Goal: Task Accomplishment & Management: Use online tool/utility

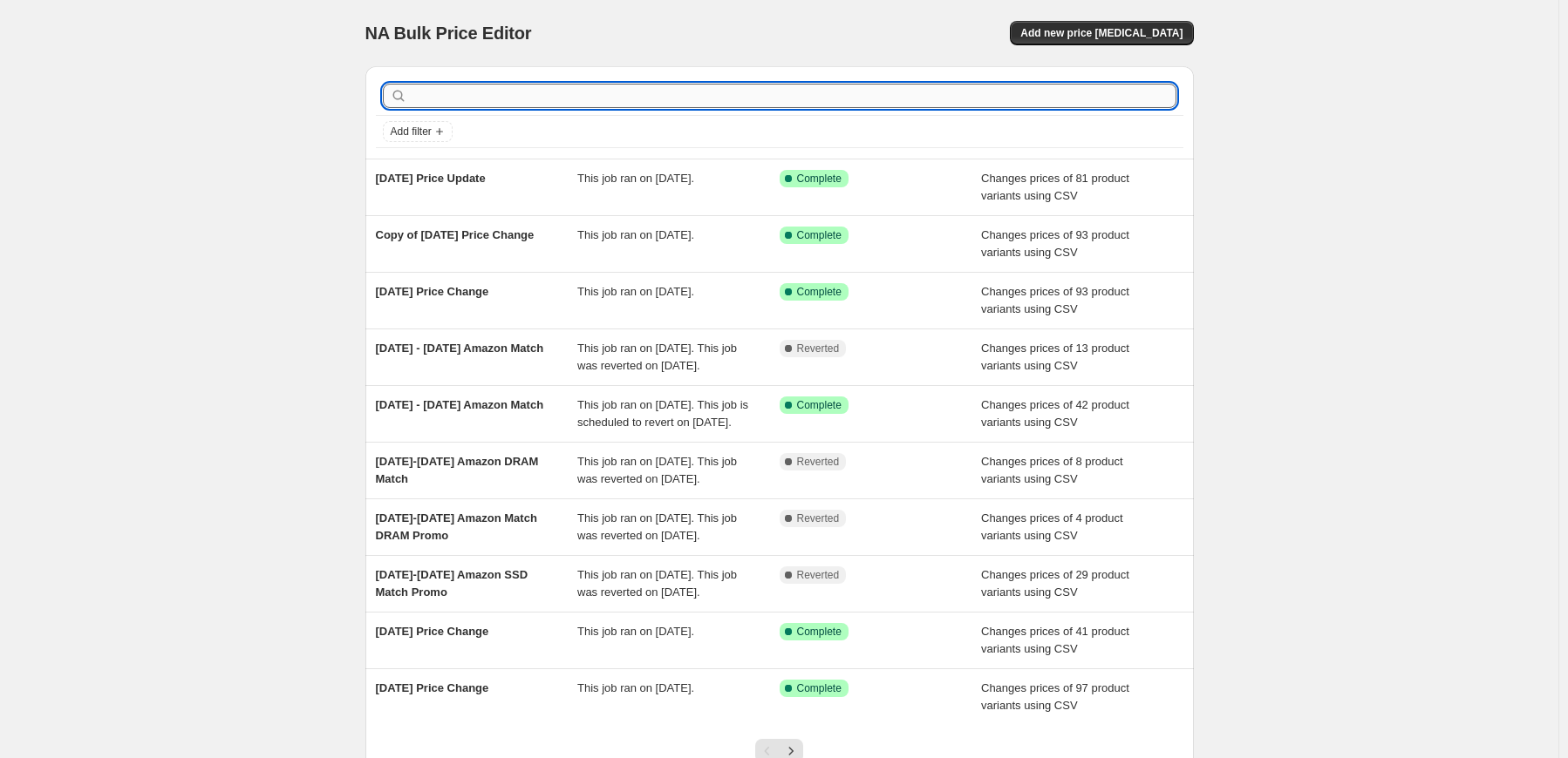
click at [459, 95] on input "text" at bounding box center [794, 96] width 766 height 25
click at [1182, 26] on button "Add new price [MEDICAL_DATA]" at bounding box center [1101, 33] width 183 height 25
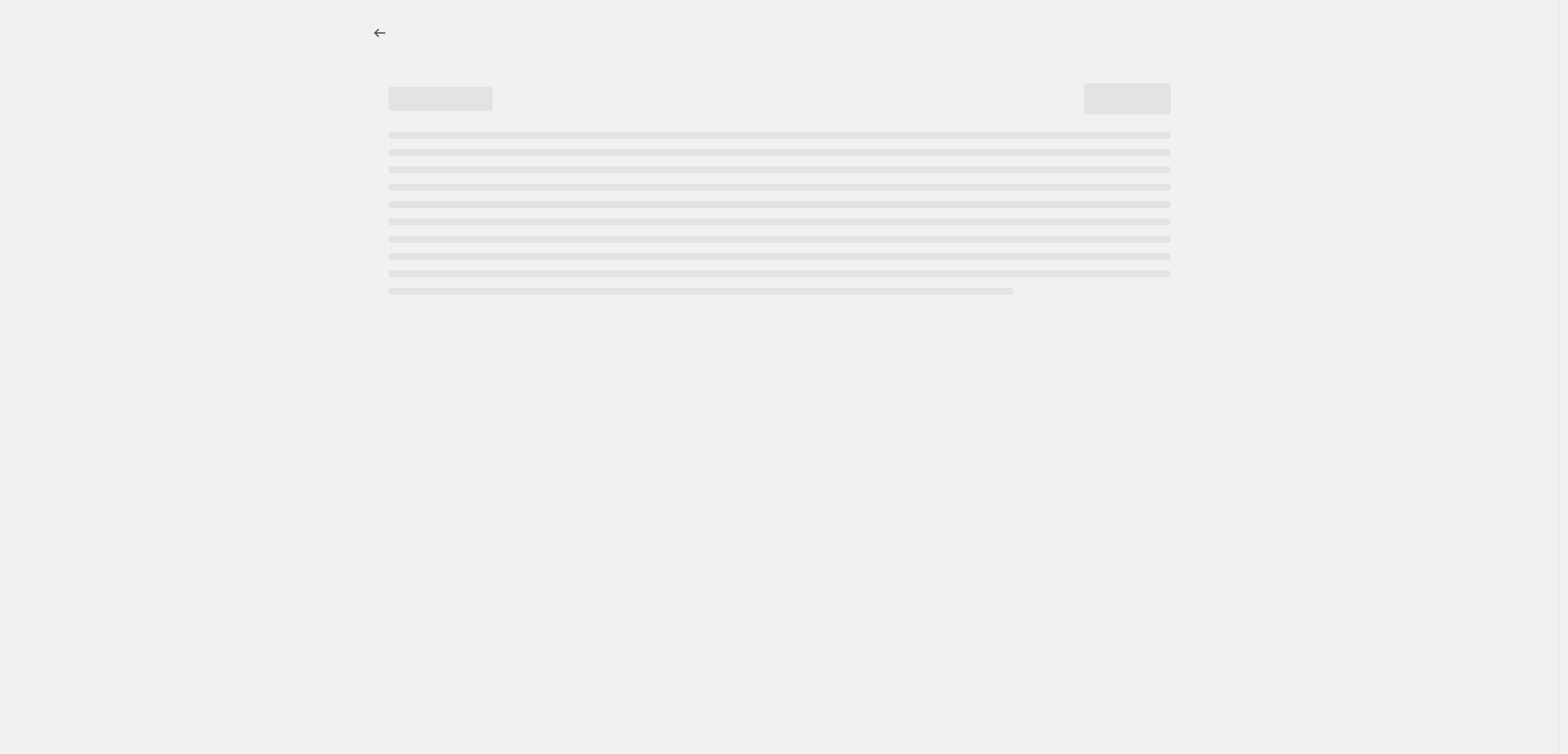
select select "percentage"
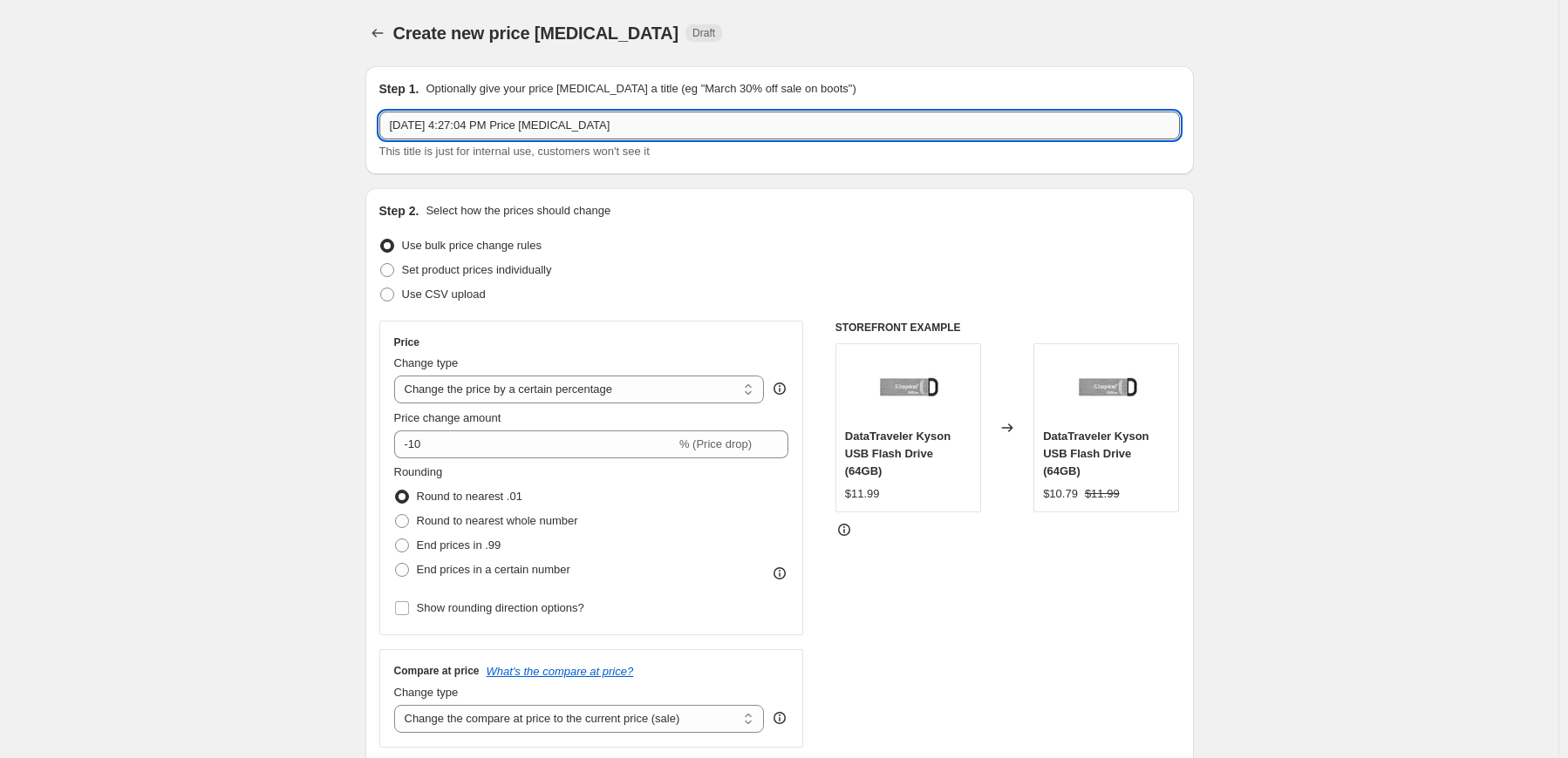
click at [604, 135] on input "[DATE] 4:27:04 PM Price [MEDICAL_DATA]" at bounding box center [779, 125] width 800 height 28
drag, startPoint x: 616, startPoint y: 117, endPoint x: -32, endPoint y: 51, distance: 651.4
click at [0, 51] on html "Home Settings Plans Skip to content Create new price [MEDICAL_DATA]. This page …" at bounding box center [784, 379] width 1568 height 758
type input "[DATE] Price Change"
click at [457, 298] on span "Use CSV upload" at bounding box center [444, 294] width 84 height 13
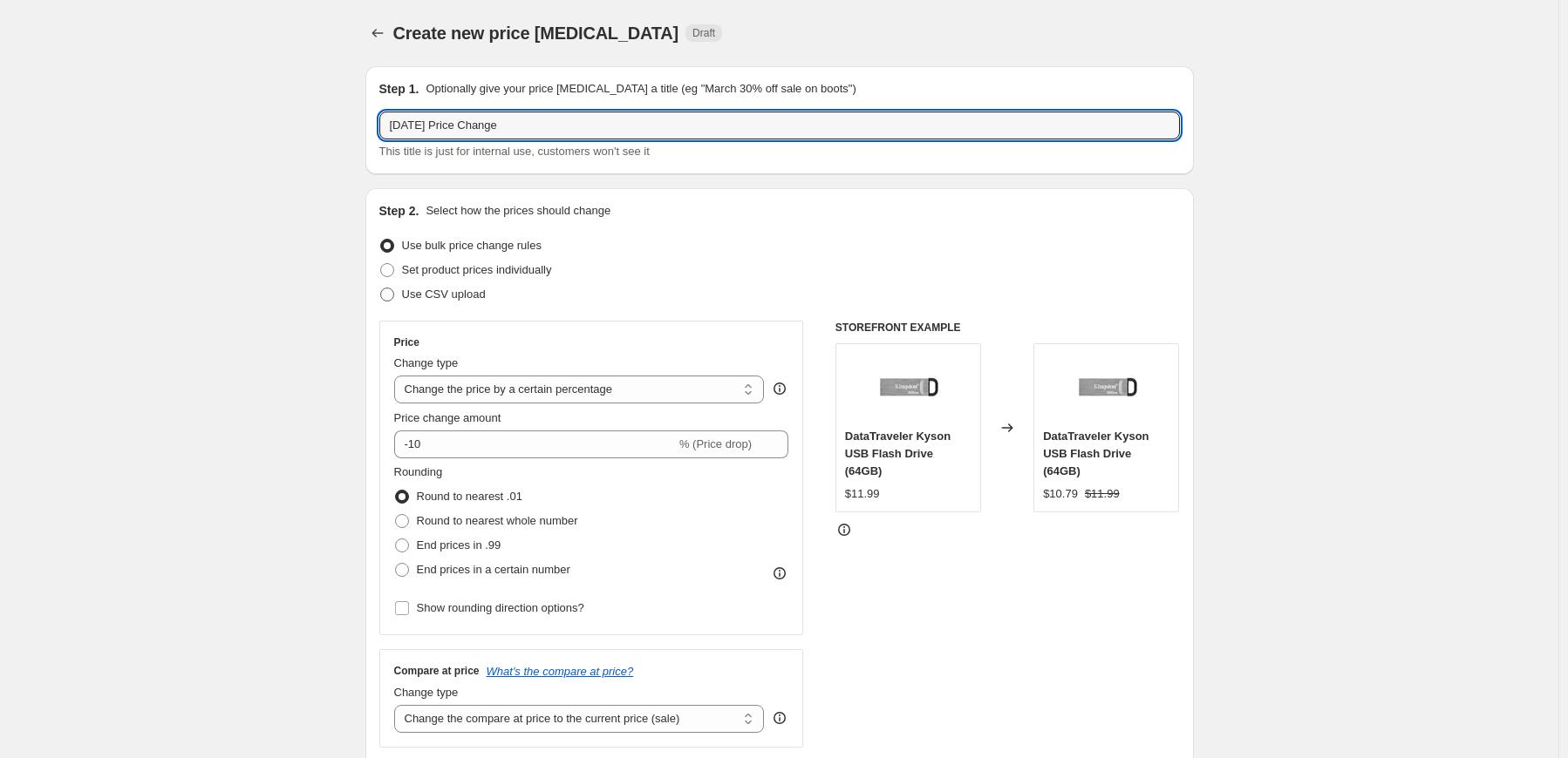
click at [381, 289] on input "Use CSV upload" at bounding box center [380, 288] width 1 height 1
radio input "true"
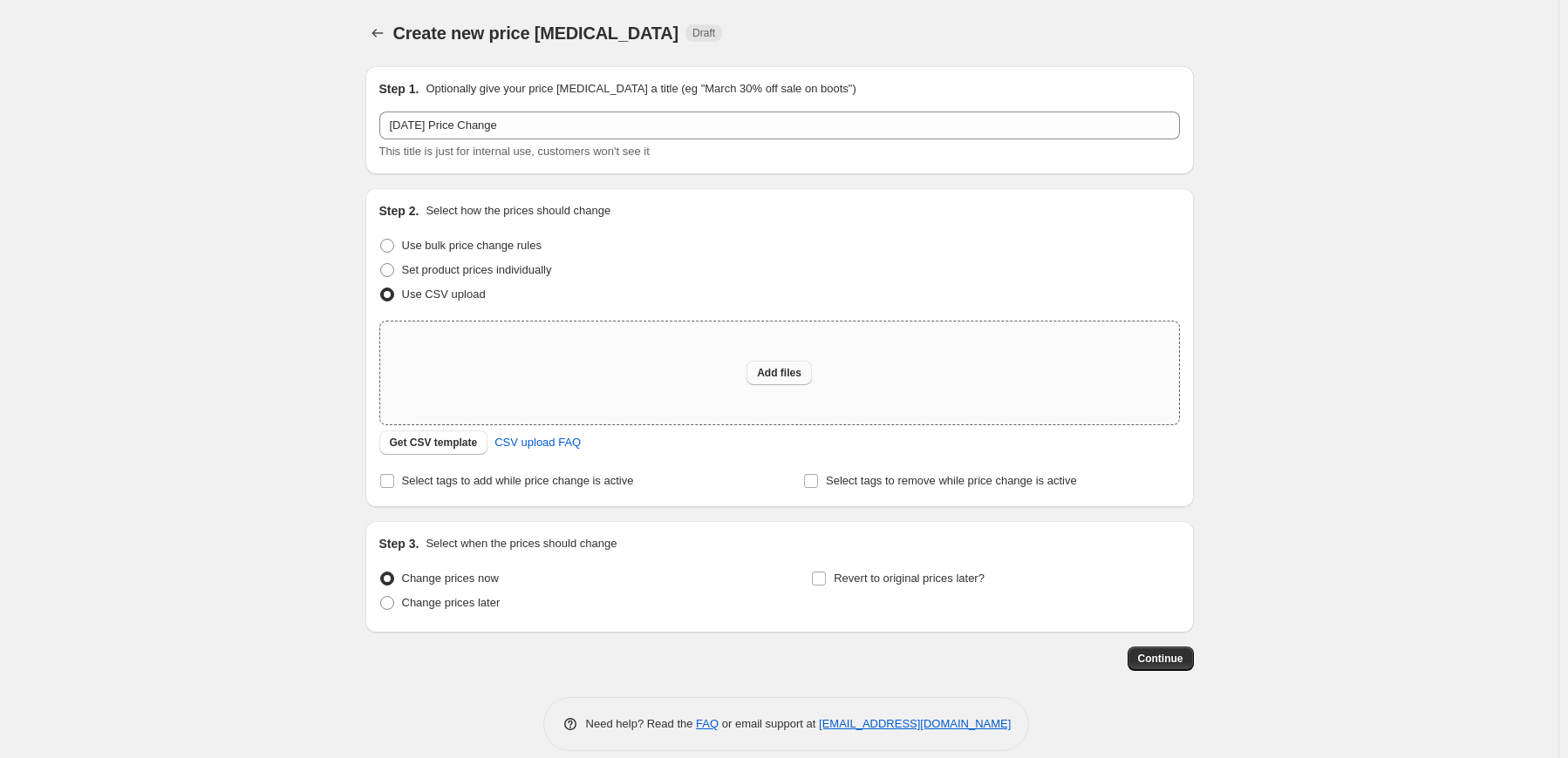
click at [783, 372] on span "Add files" at bounding box center [779, 372] width 45 height 14
type input "C:\fakepath\08182025.2 Price Change.csv"
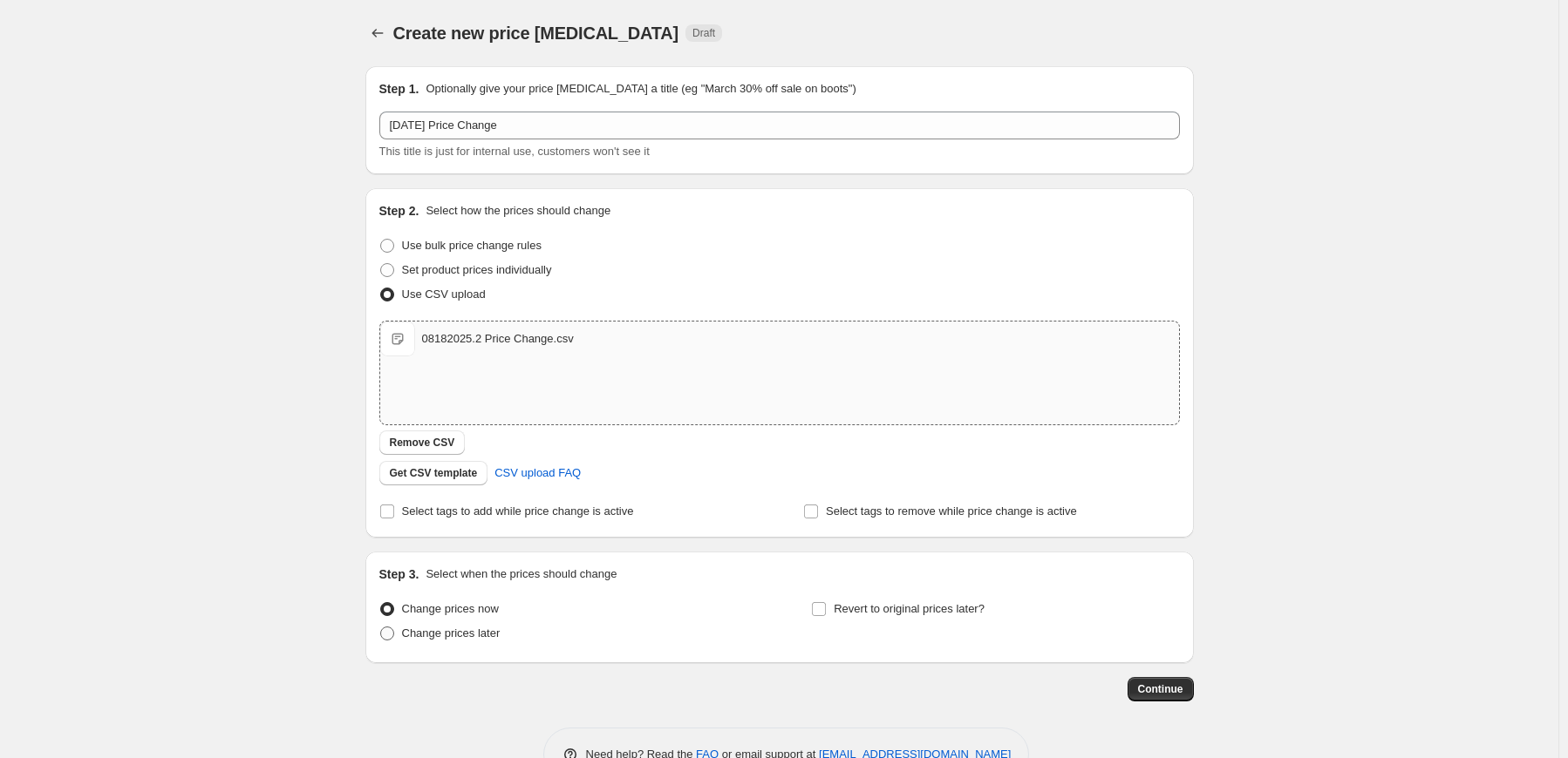
click at [473, 638] on span "Change prices later" at bounding box center [451, 633] width 98 height 13
click at [381, 628] on input "Change prices later" at bounding box center [380, 627] width 1 height 1
radio input "true"
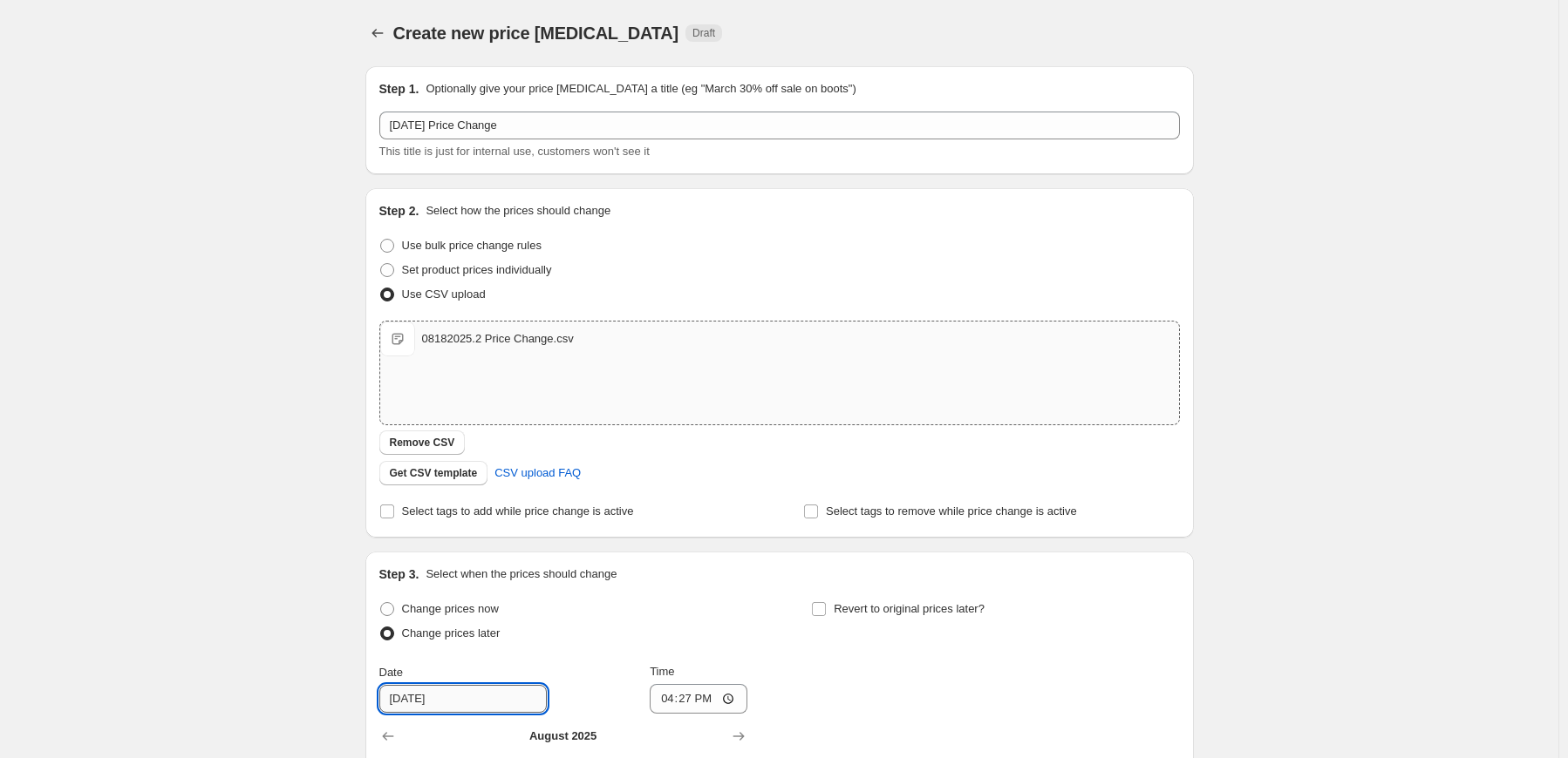
click at [417, 704] on input "[DATE]" at bounding box center [463, 699] width 168 height 28
type input "[DATE]"
click at [666, 707] on input "16:27" at bounding box center [698, 699] width 98 height 30
type input "00:00"
drag, startPoint x: 1339, startPoint y: 412, endPoint x: 1308, endPoint y: 438, distance: 40.5
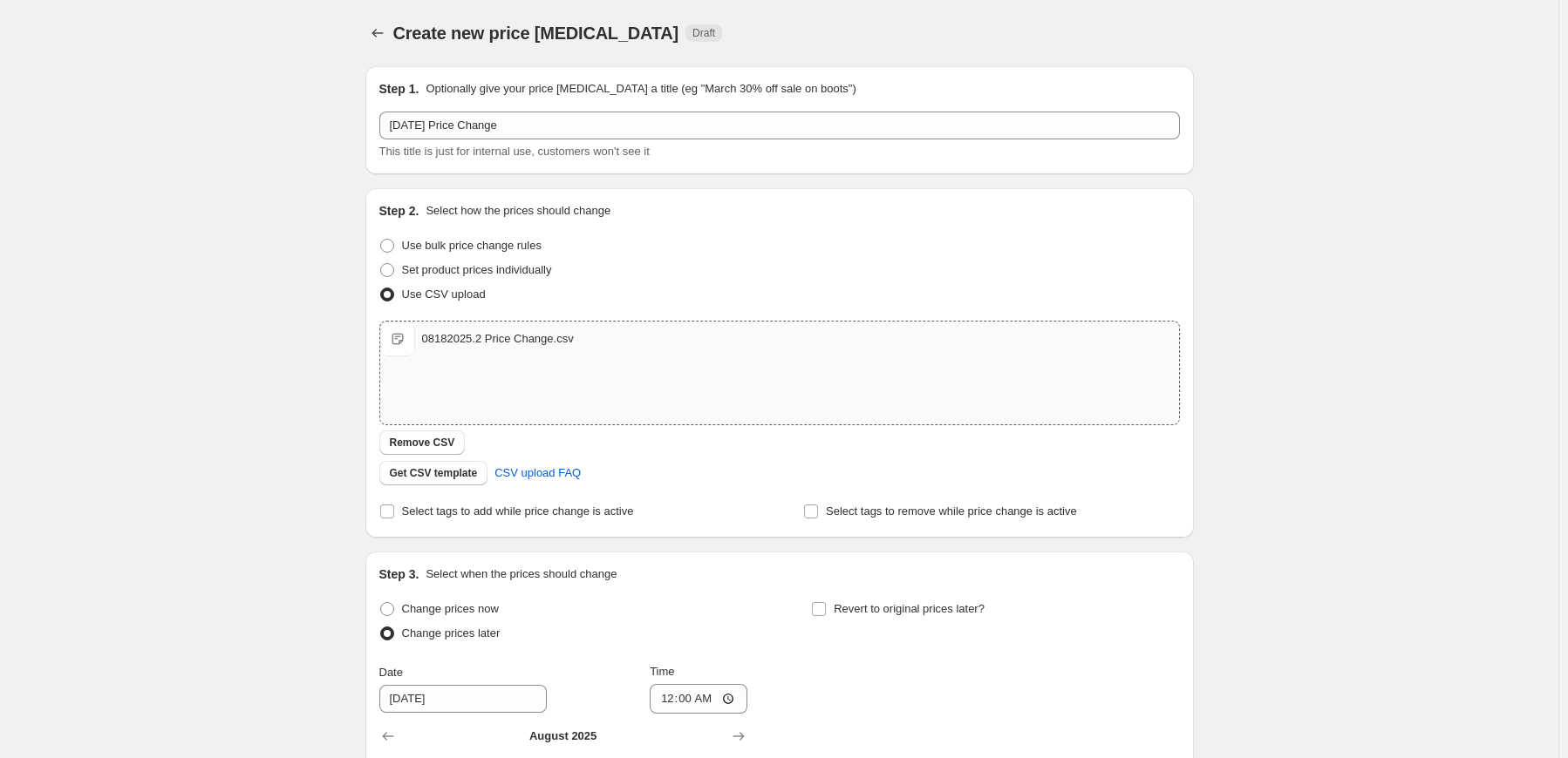
click at [1341, 411] on div "Create new price [MEDICAL_DATA]. This page is ready Create new price [MEDICAL_D…" at bounding box center [779, 567] width 1558 height 1134
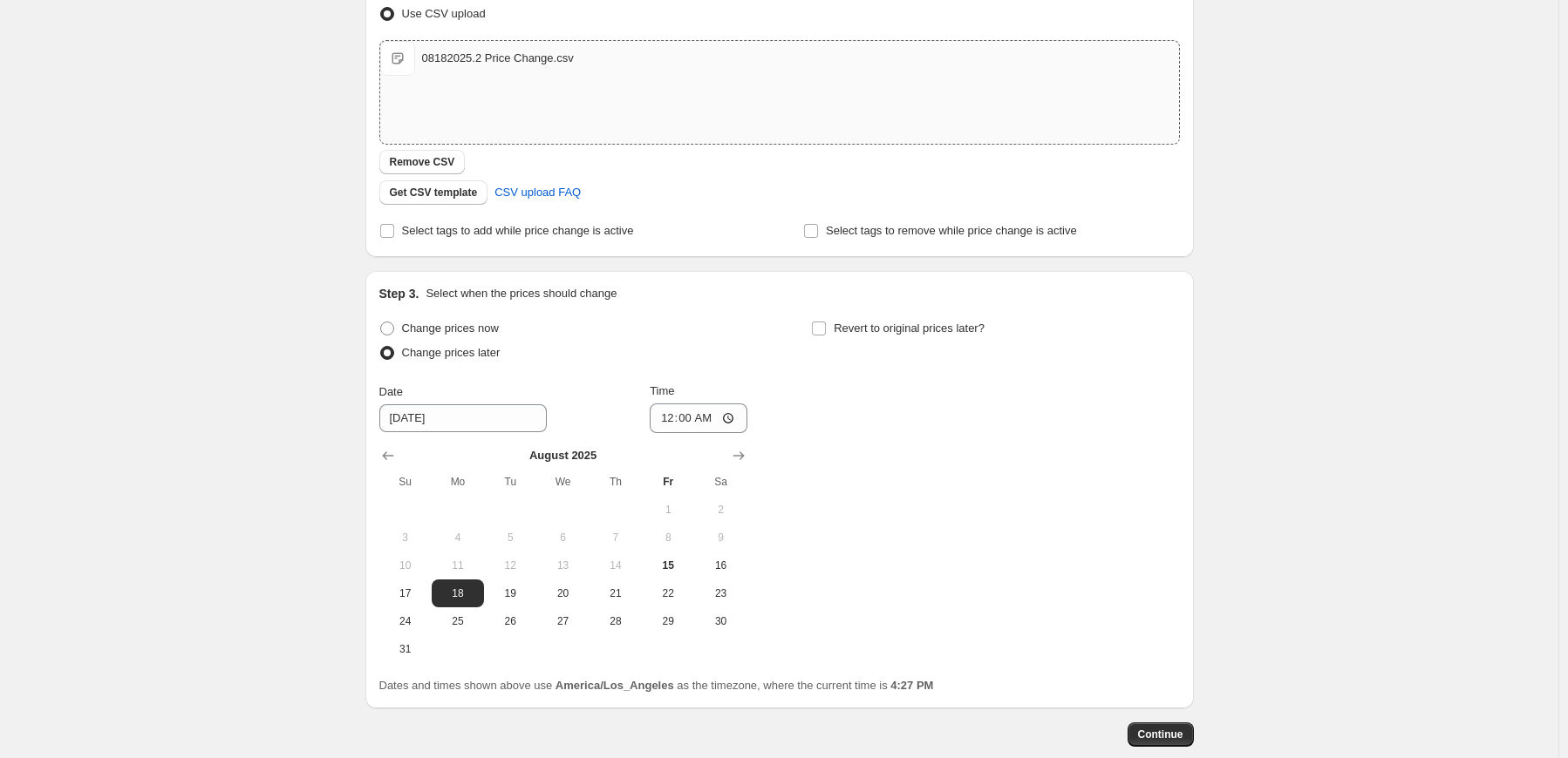
scroll to position [349, 0]
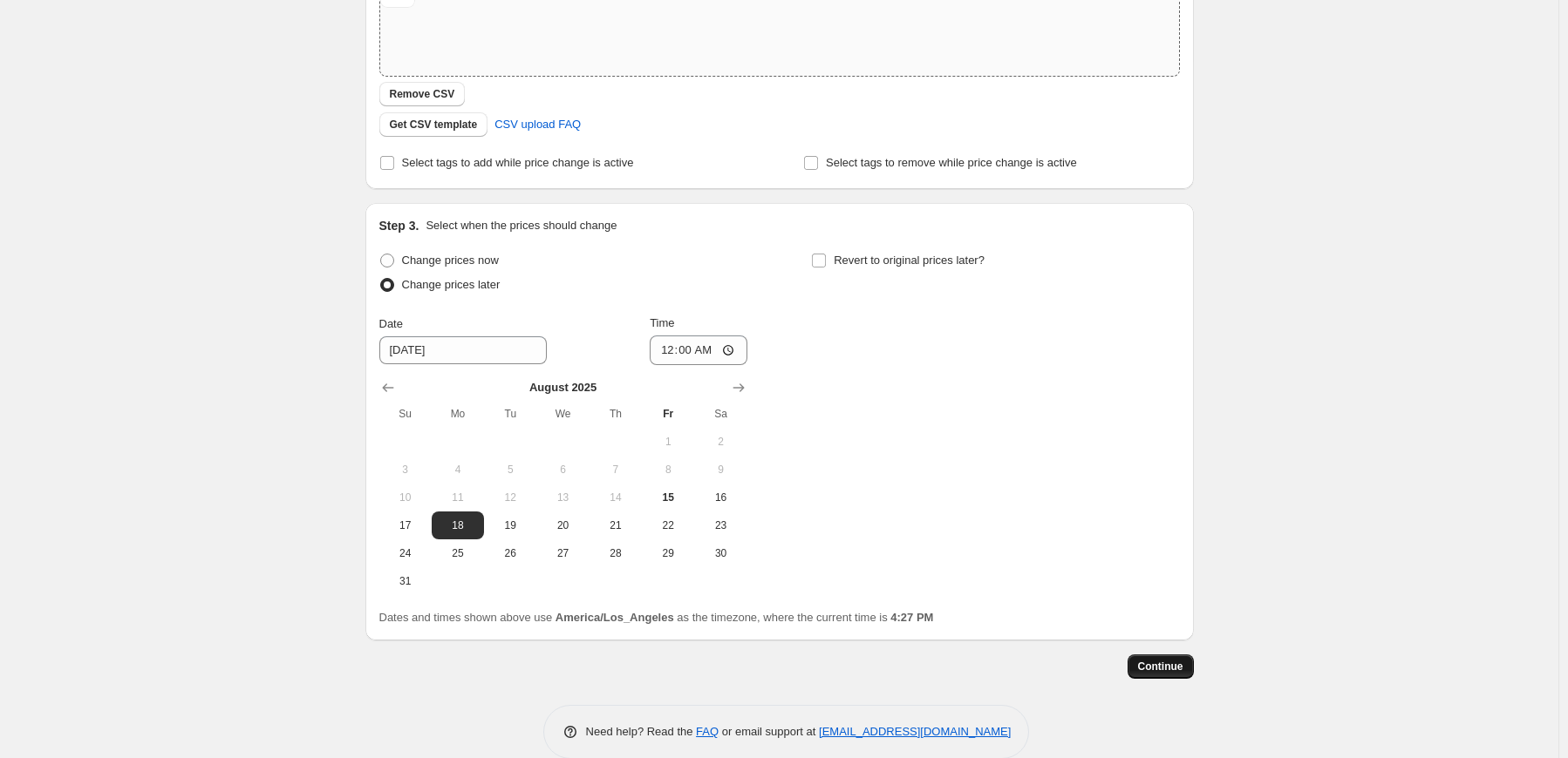
click at [1169, 667] on span "Continue" at bounding box center [1161, 667] width 46 height 14
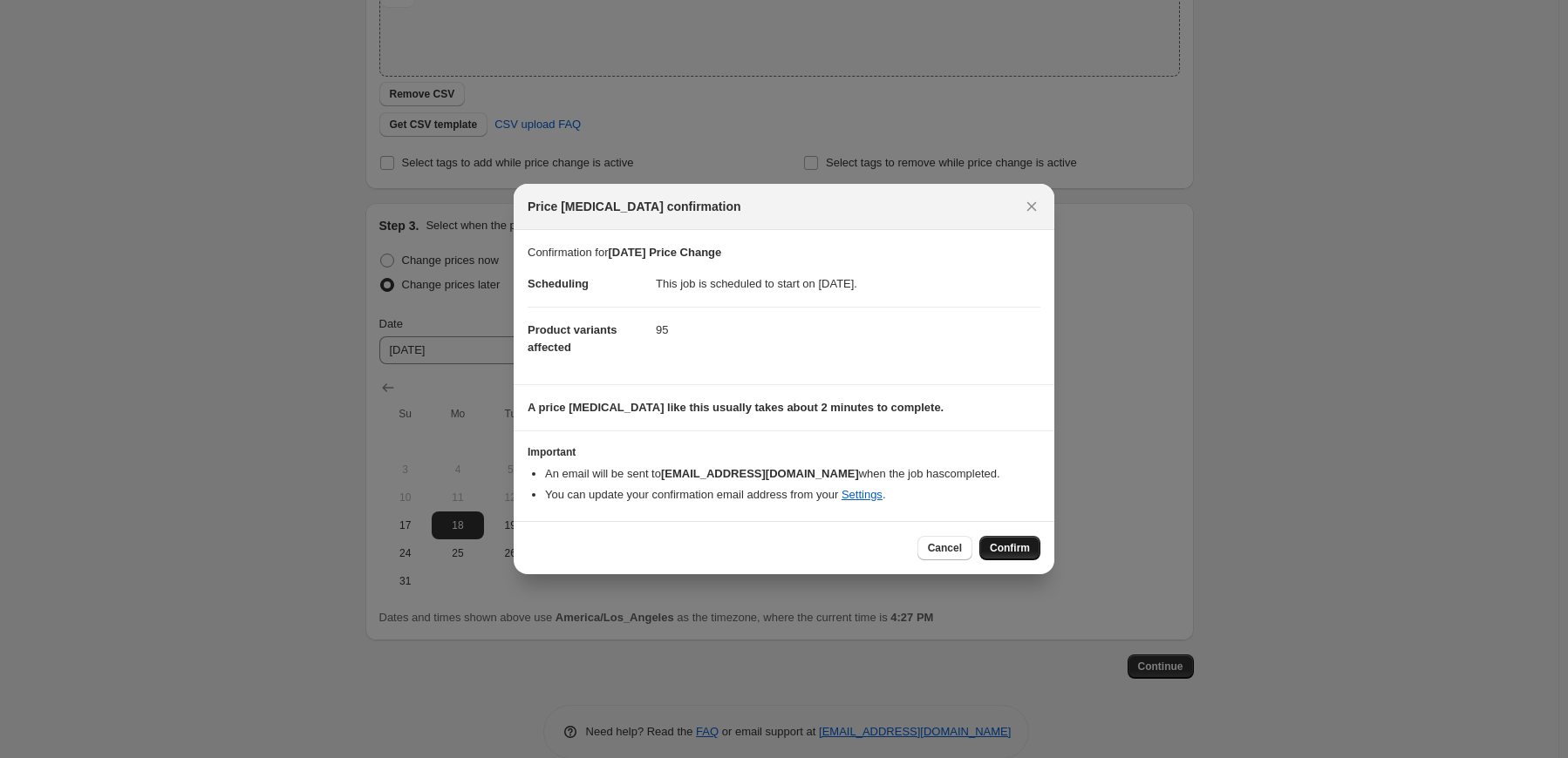
click at [1012, 547] on span "Confirm" at bounding box center [1010, 548] width 40 height 14
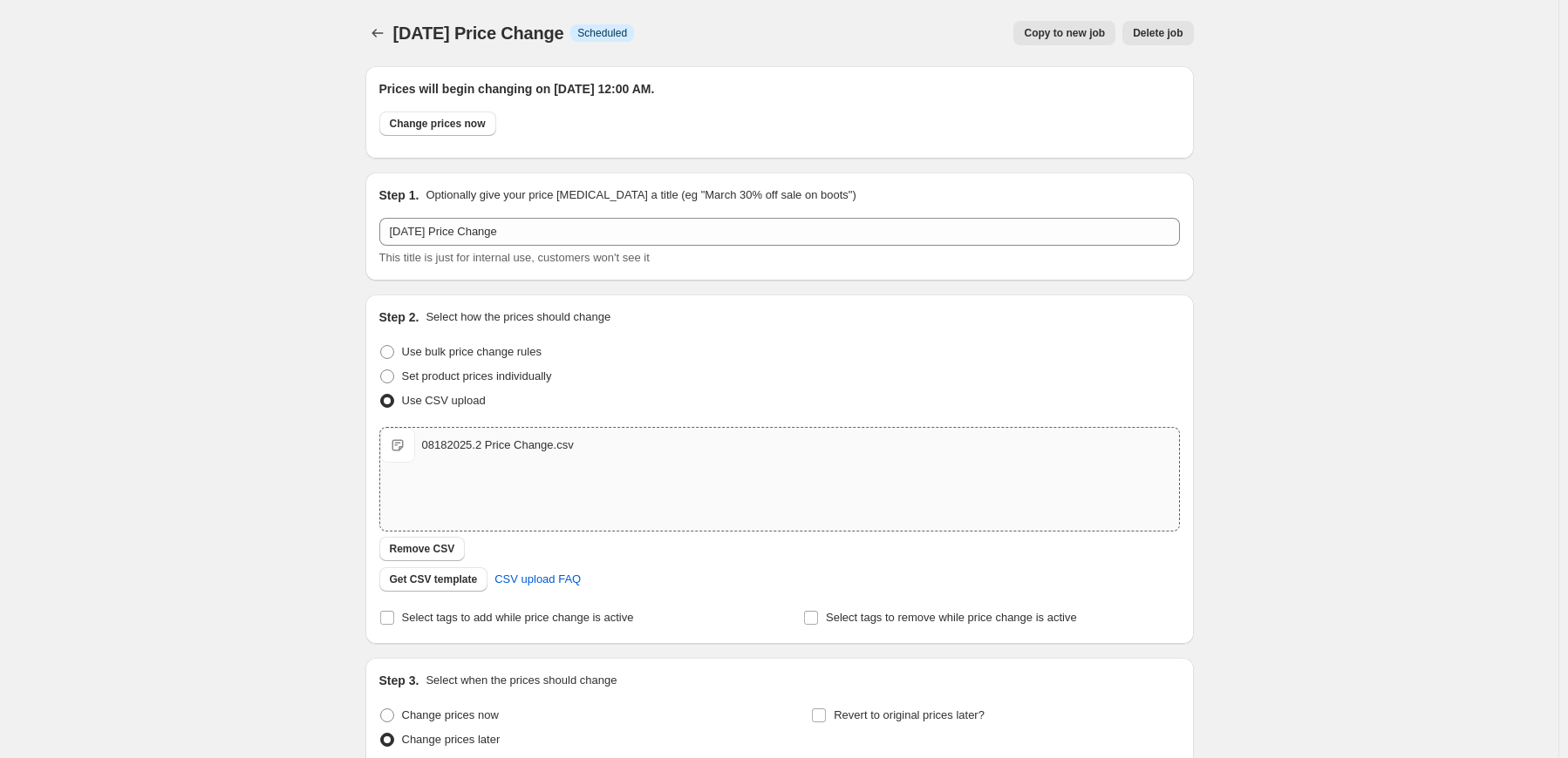
scroll to position [349, 0]
